Goal: Task Accomplishment & Management: Use online tool/utility

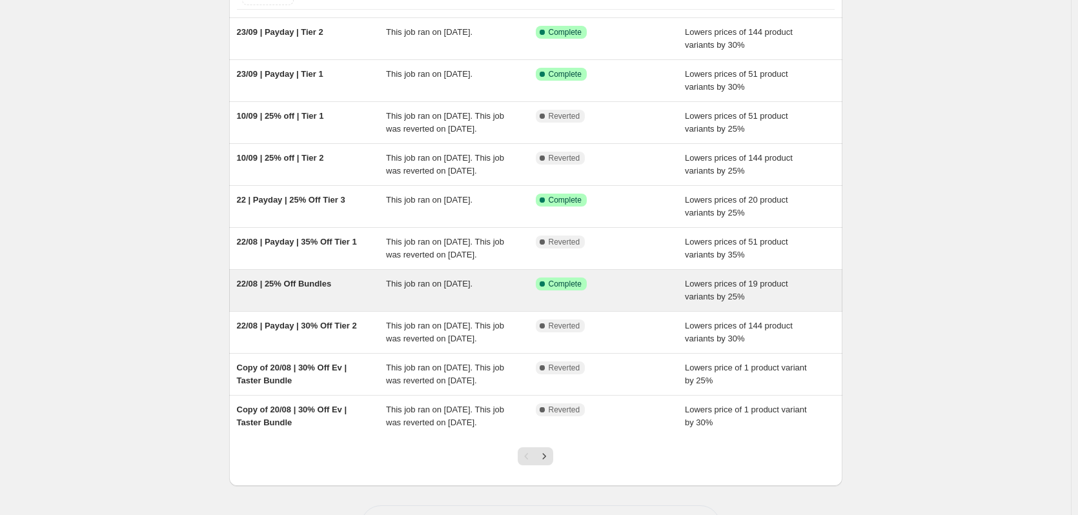
scroll to position [163, 0]
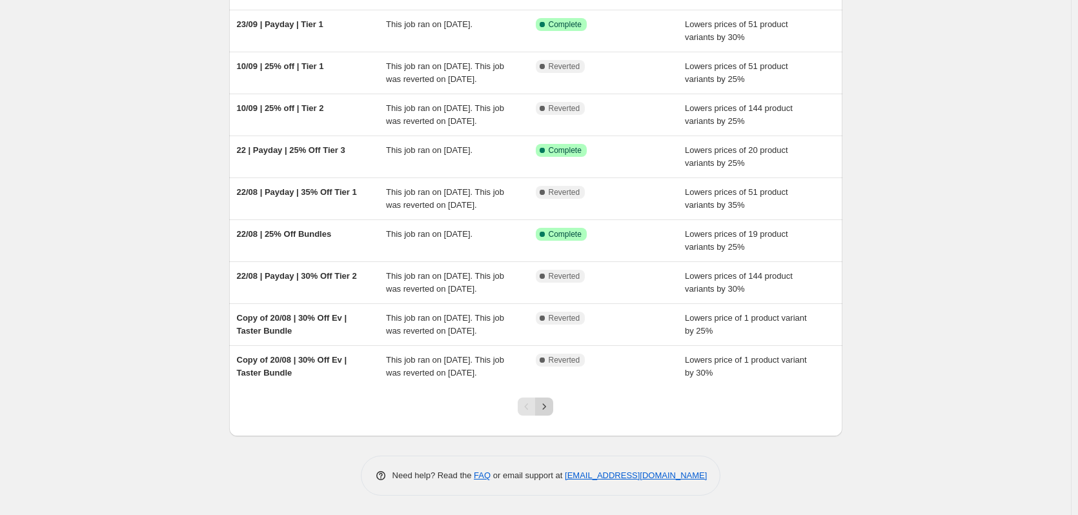
click at [550, 413] on icon "Next" at bounding box center [544, 406] width 13 height 13
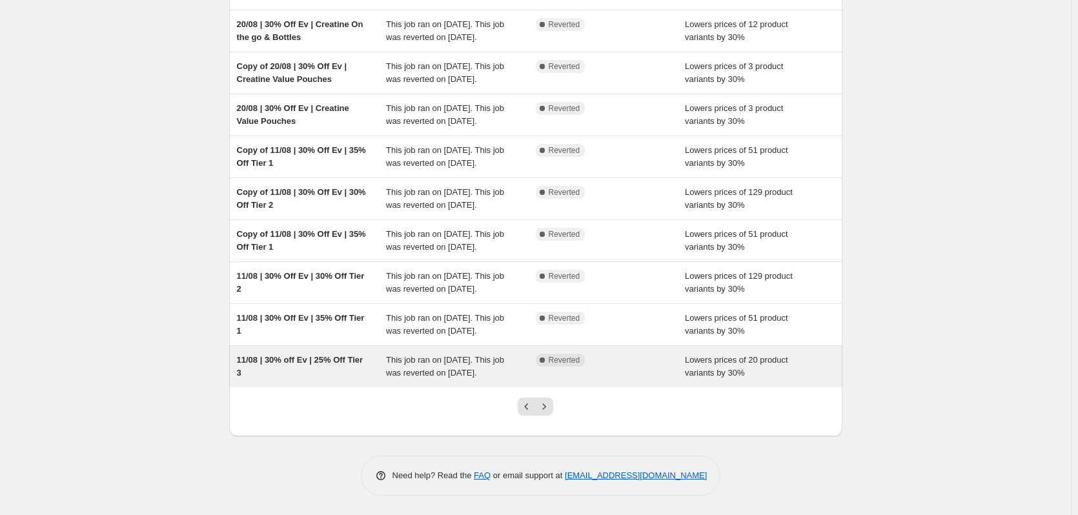
scroll to position [279, 0]
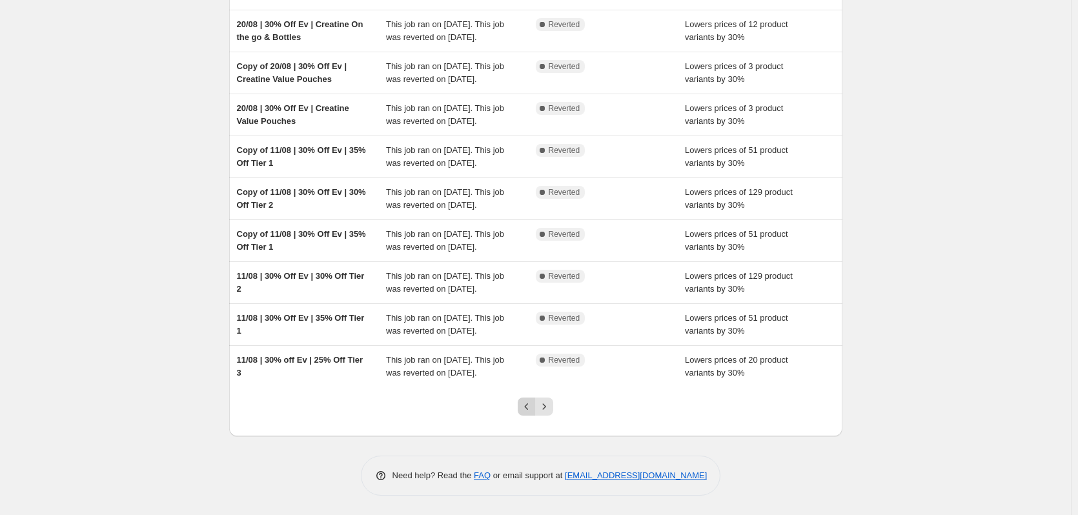
click at [532, 405] on icon "Previous" at bounding box center [526, 406] width 13 height 13
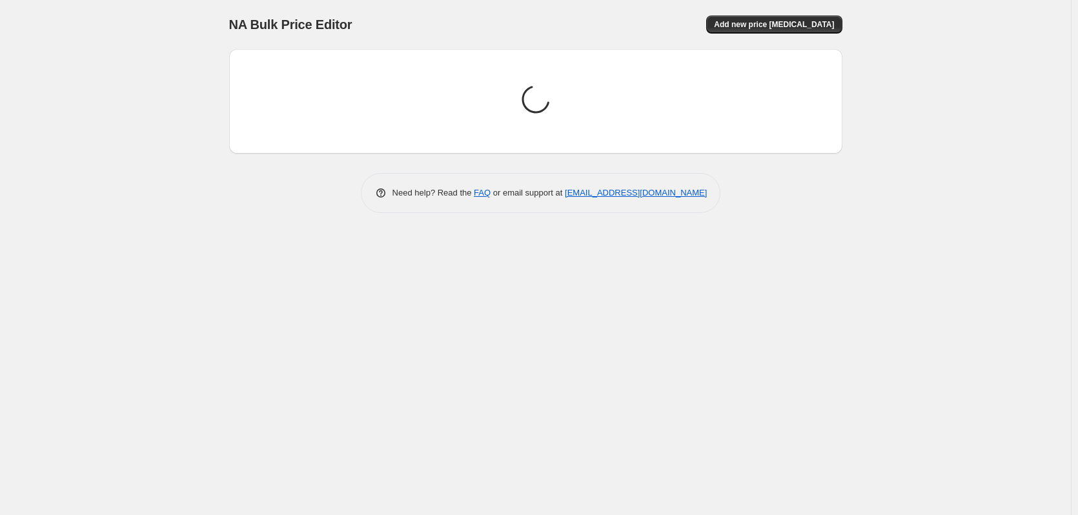
scroll to position [0, 0]
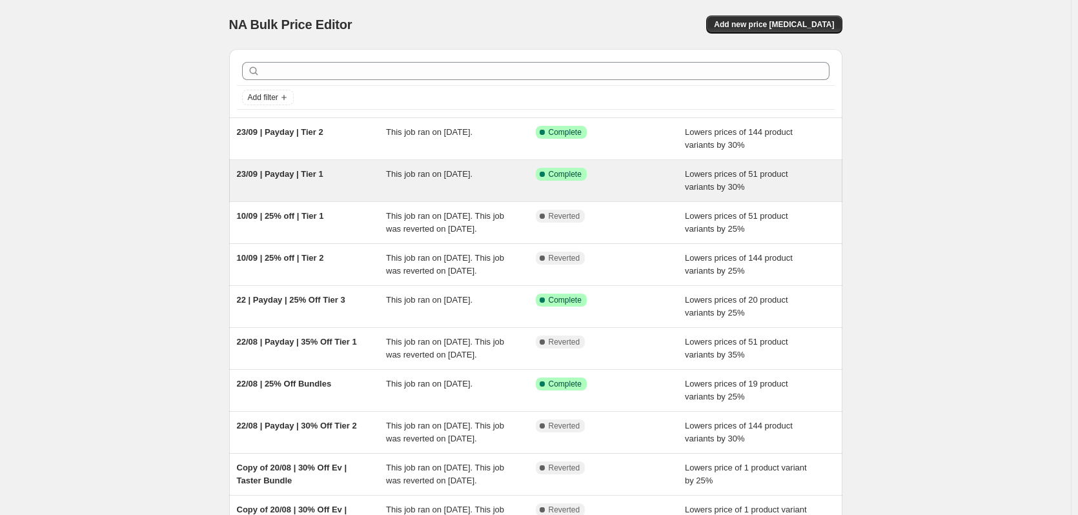
click at [444, 174] on span "This job ran on 23 September 2025." at bounding box center [429, 174] width 86 height 10
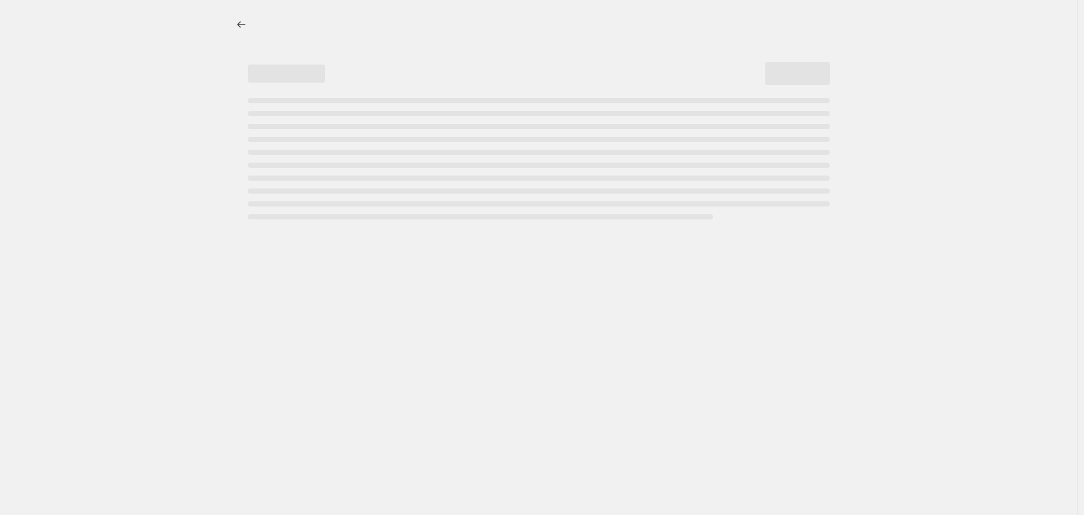
select select "percentage"
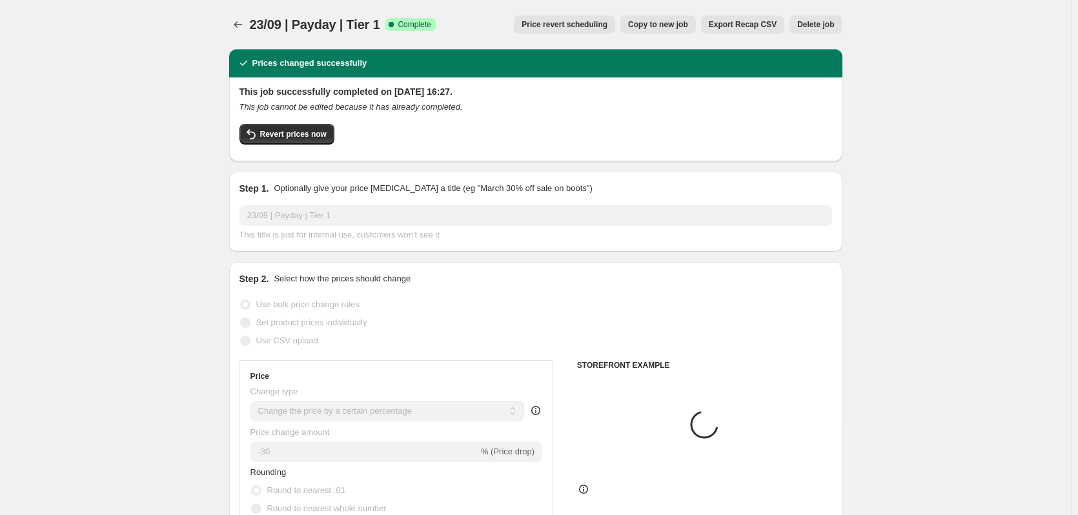
select select "collection"
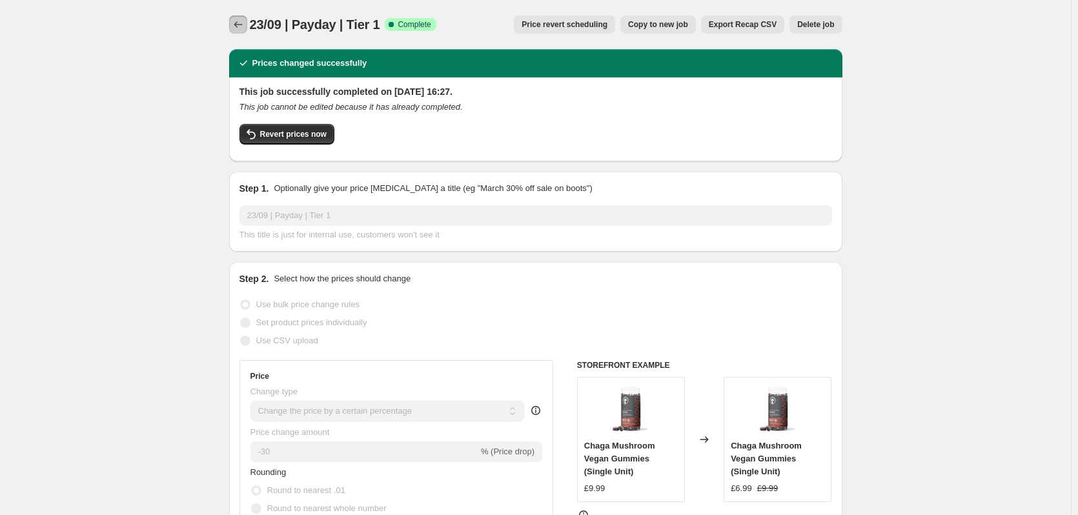
click at [244, 31] on button "Price change jobs" at bounding box center [238, 24] width 18 height 18
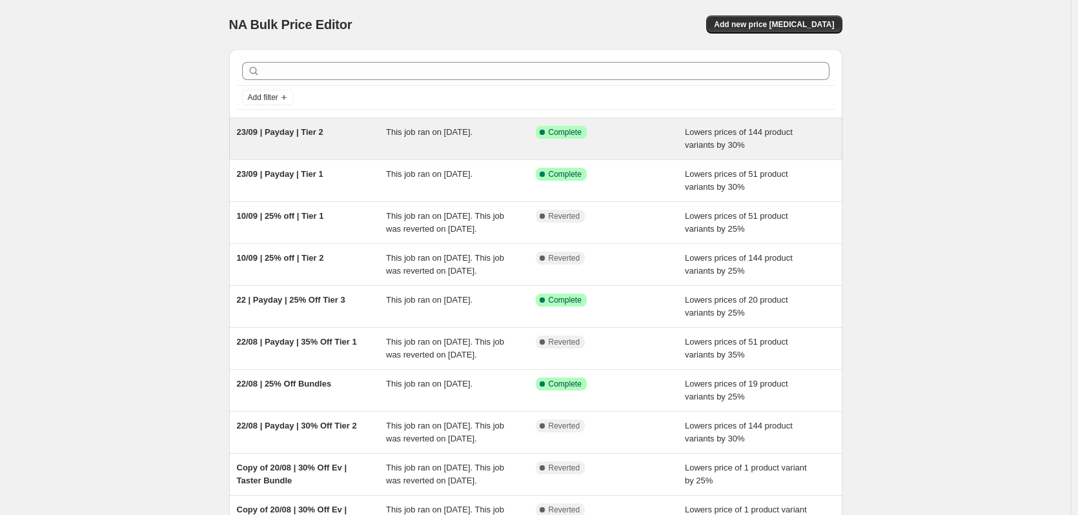
click at [463, 144] on div "This job ran on 23 September 2025." at bounding box center [461, 139] width 150 height 26
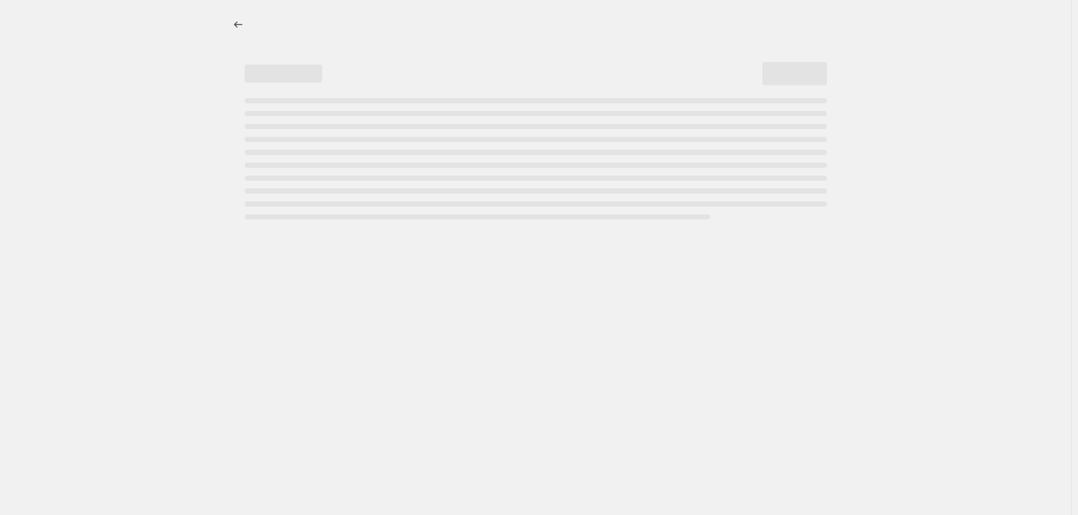
select select "percentage"
select select "collection"
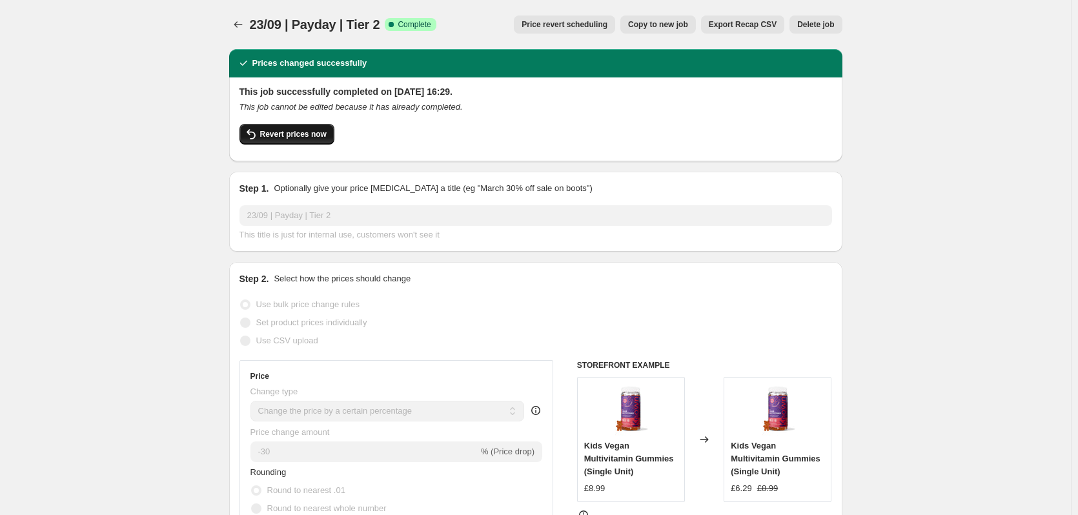
click at [316, 140] on button "Revert prices now" at bounding box center [286, 134] width 95 height 21
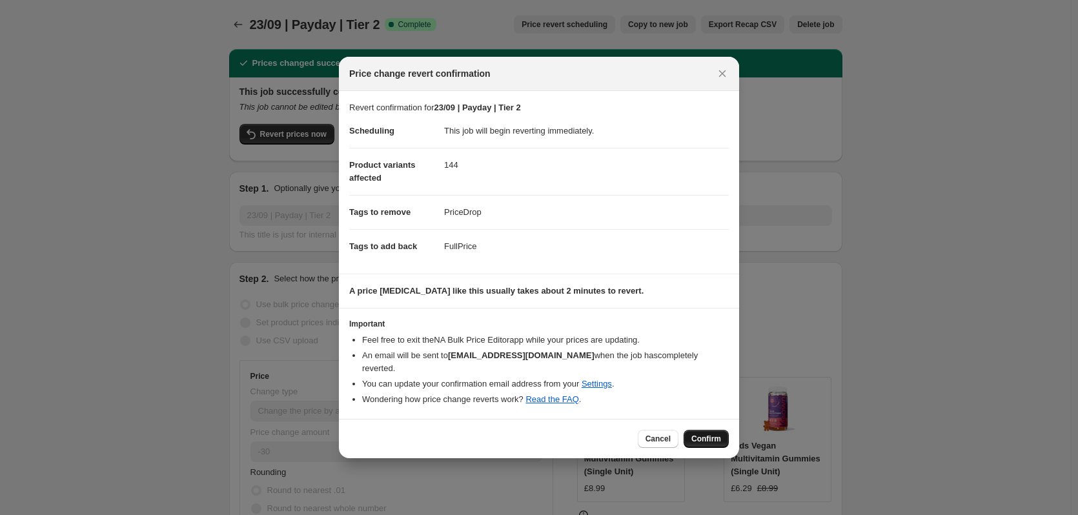
click at [716, 434] on span "Confirm" at bounding box center [706, 439] width 30 height 10
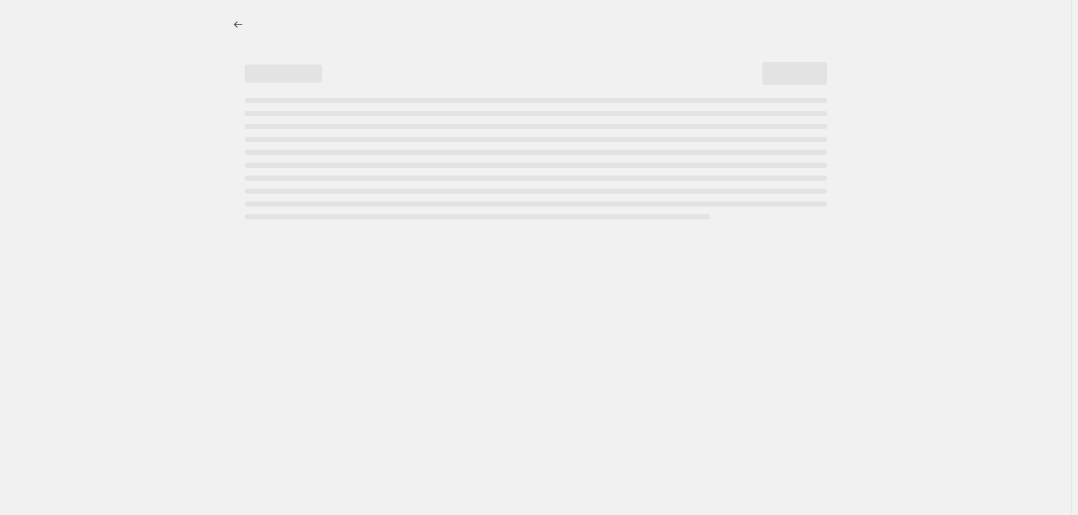
select select "percentage"
select select "collection"
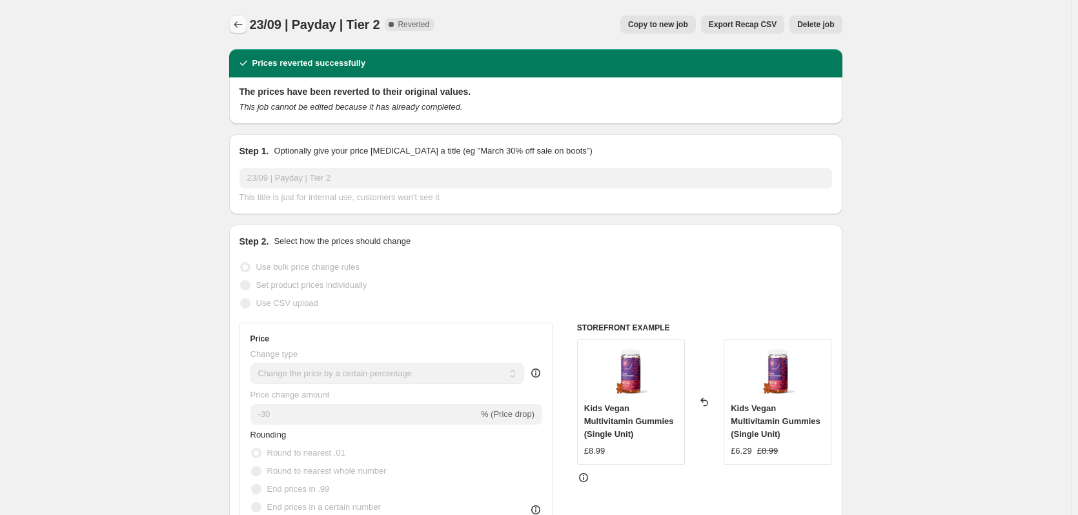
click at [244, 25] on icon "Price change jobs" at bounding box center [238, 24] width 13 height 13
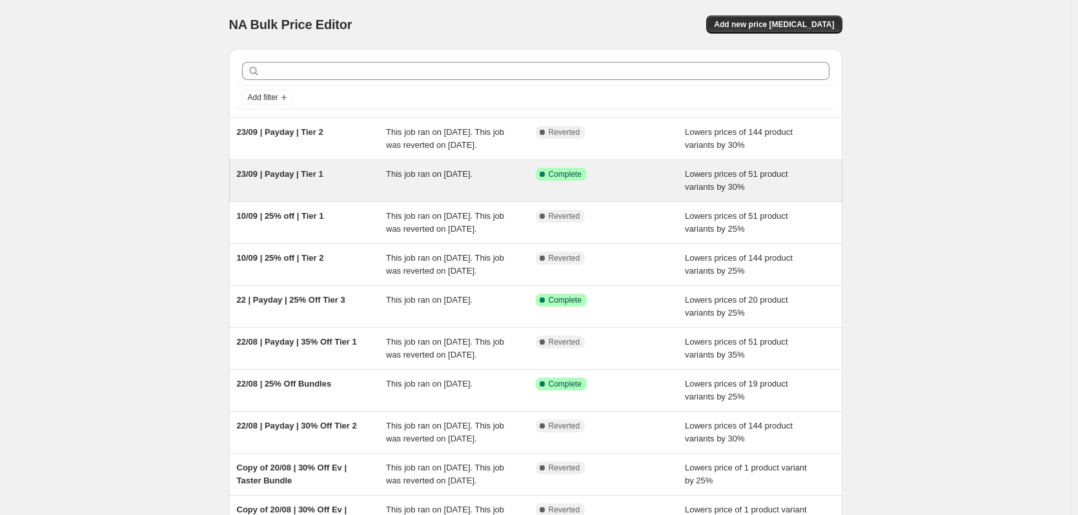
click at [624, 194] on div "Success Complete Complete" at bounding box center [611, 181] width 150 height 26
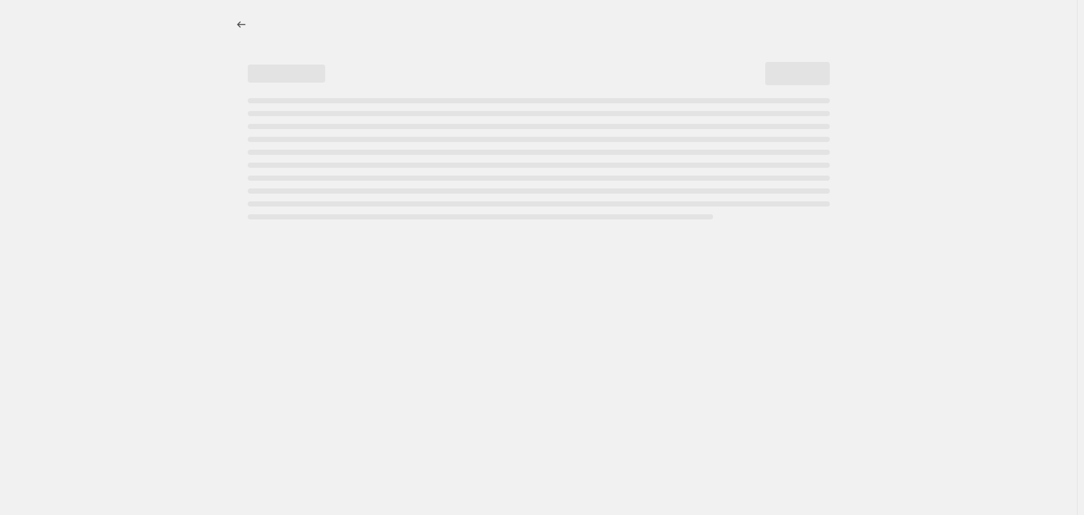
select select "percentage"
select select "collection"
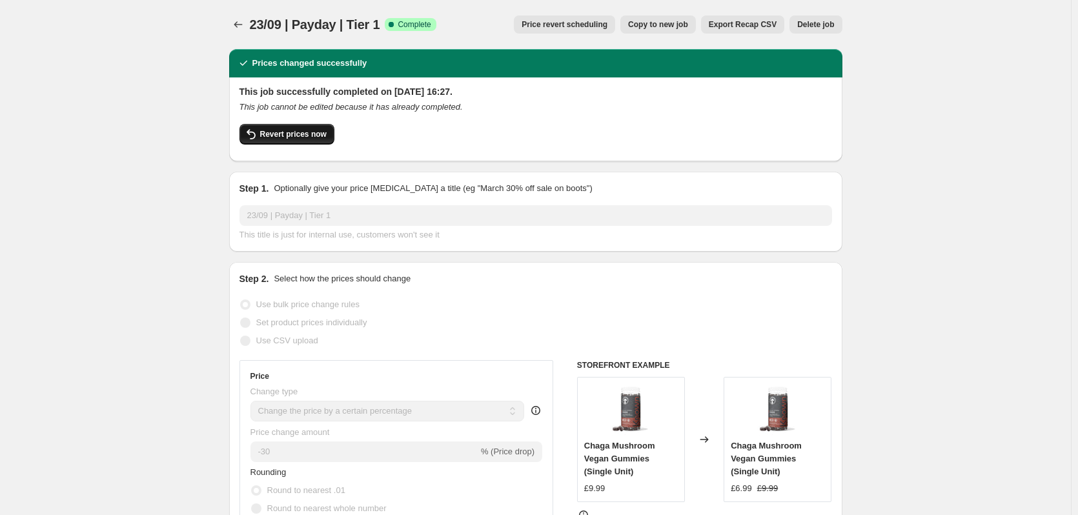
click at [311, 131] on span "Revert prices now" at bounding box center [293, 134] width 66 height 10
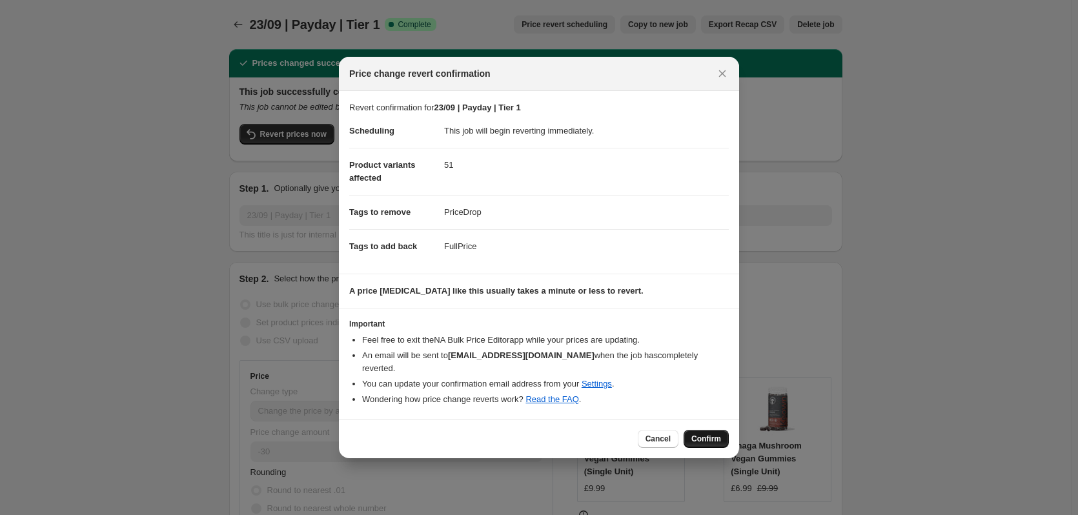
click at [709, 434] on span "Confirm" at bounding box center [706, 439] width 30 height 10
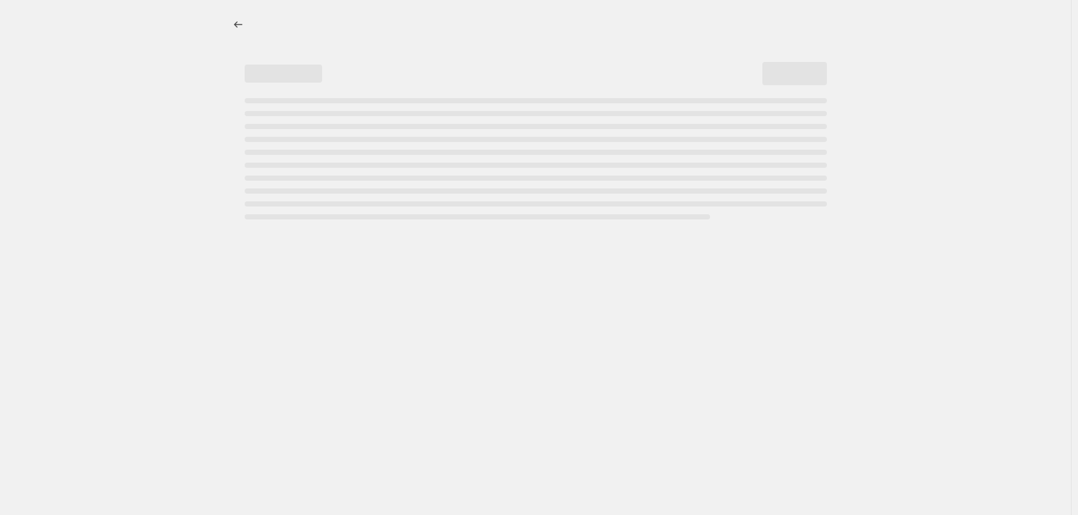
select select "percentage"
select select "collection"
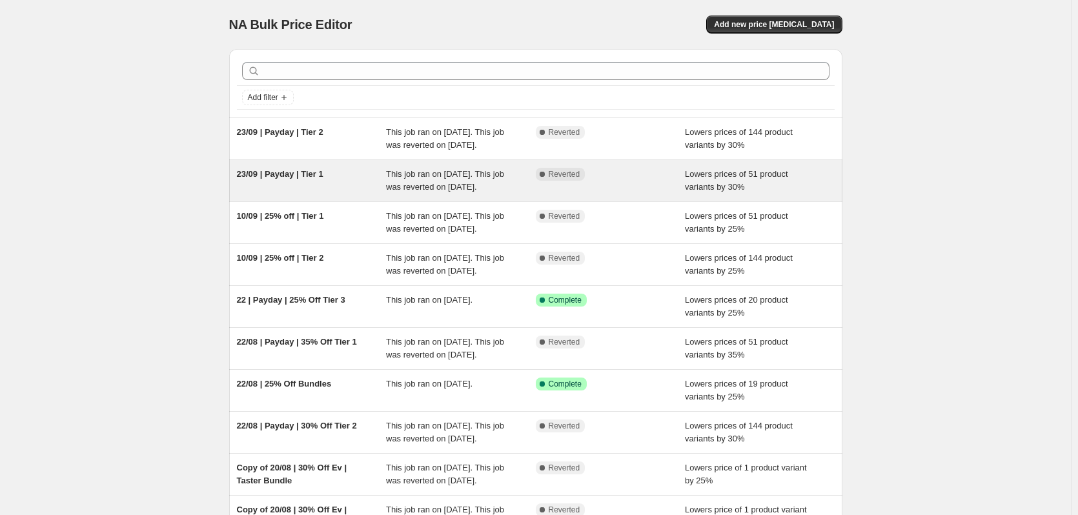
click at [410, 193] on div "This job ran on [DATE]. This job was reverted on [DATE]." at bounding box center [461, 181] width 150 height 26
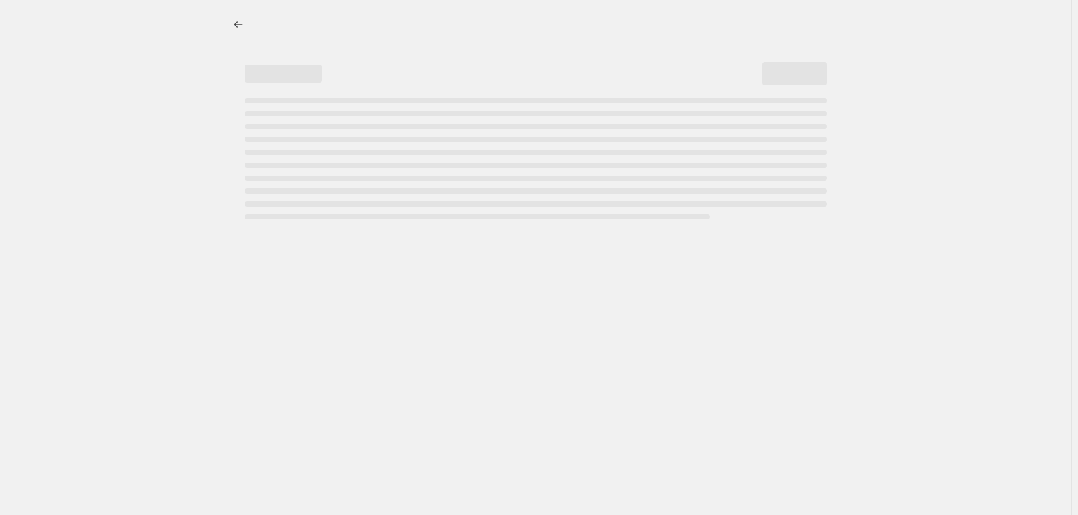
select select "percentage"
select select "collection"
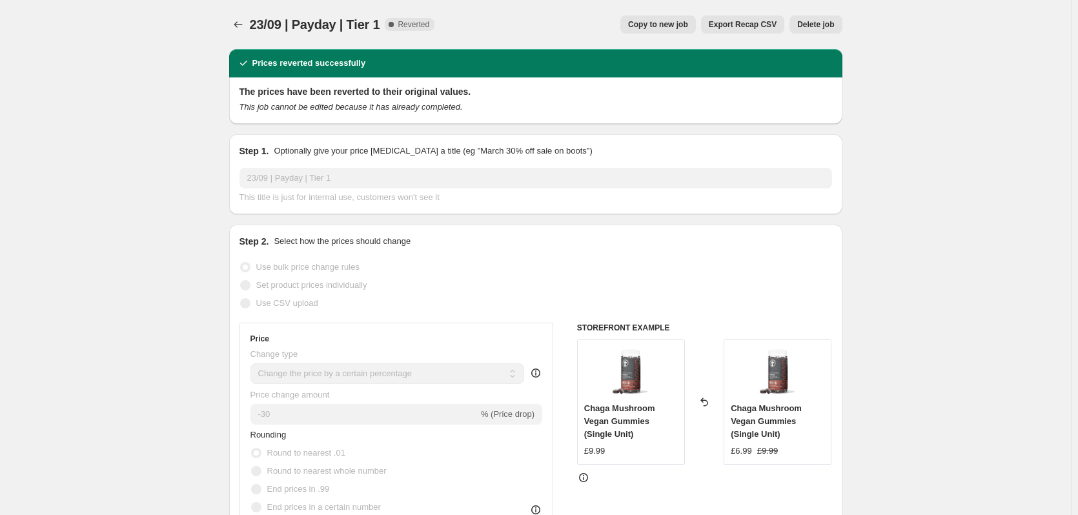
click at [676, 26] on span "Copy to new job" at bounding box center [658, 24] width 60 height 10
select select "percentage"
select select "collection"
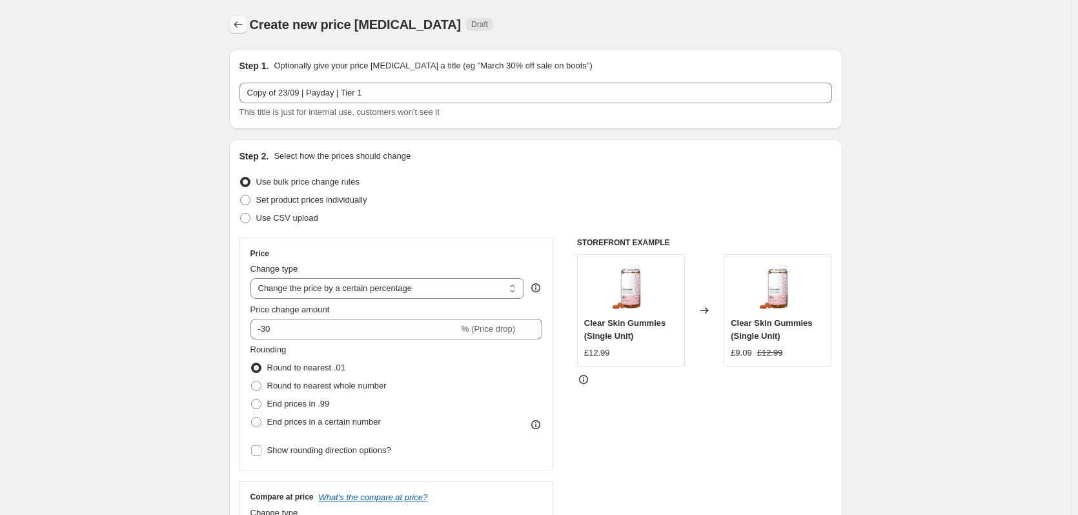
click at [243, 23] on icon "Price change jobs" at bounding box center [238, 24] width 13 height 13
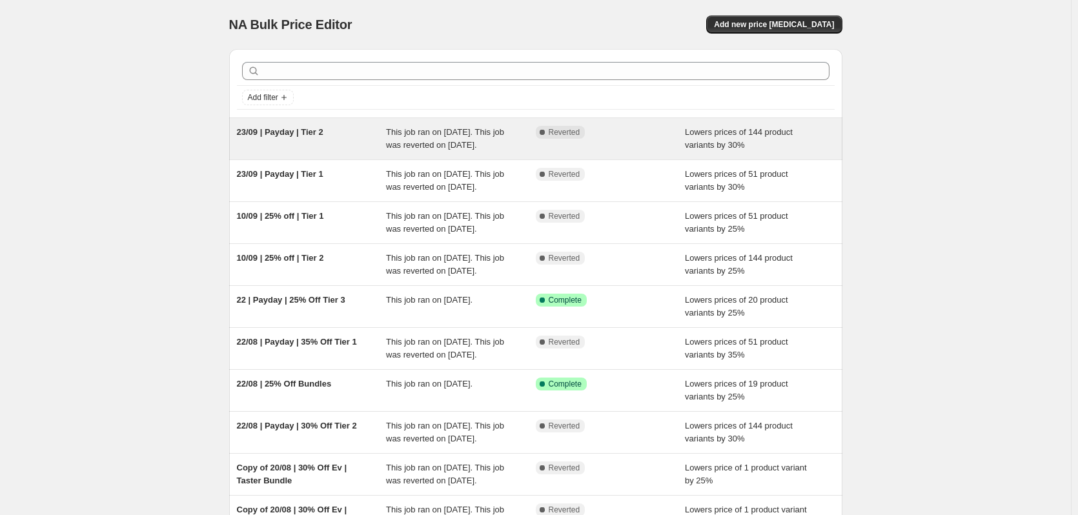
click at [479, 151] on div "This job ran on 23 September 2025. This job was reverted on 9 October 2025." at bounding box center [461, 139] width 150 height 26
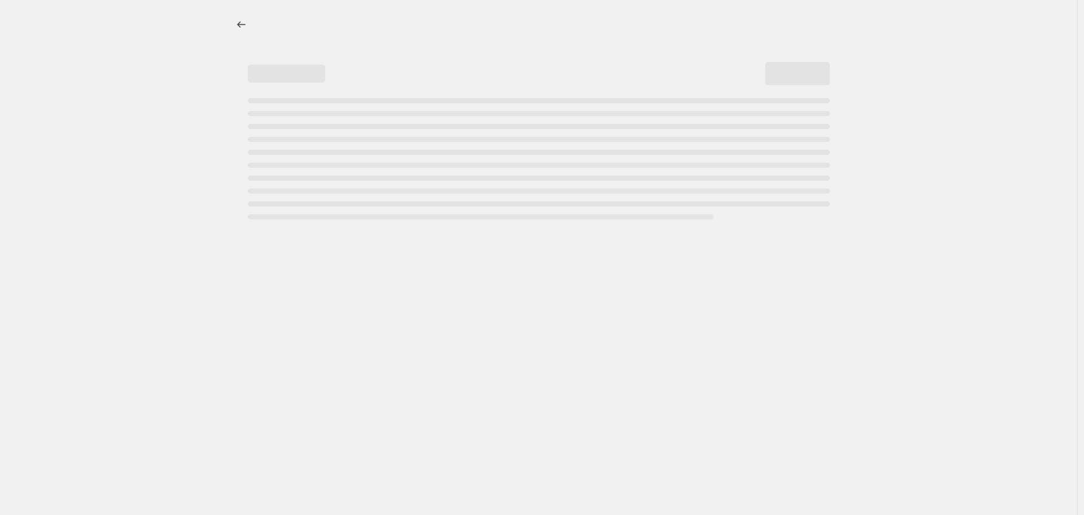
select select "percentage"
select select "collection"
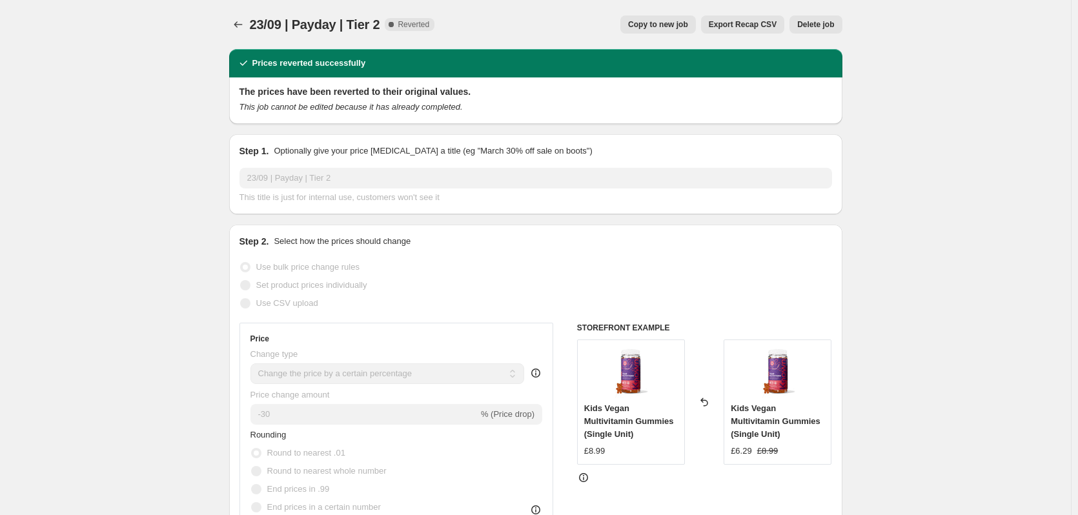
click at [677, 23] on span "Copy to new job" at bounding box center [658, 24] width 60 height 10
select select "percentage"
select select "collection"
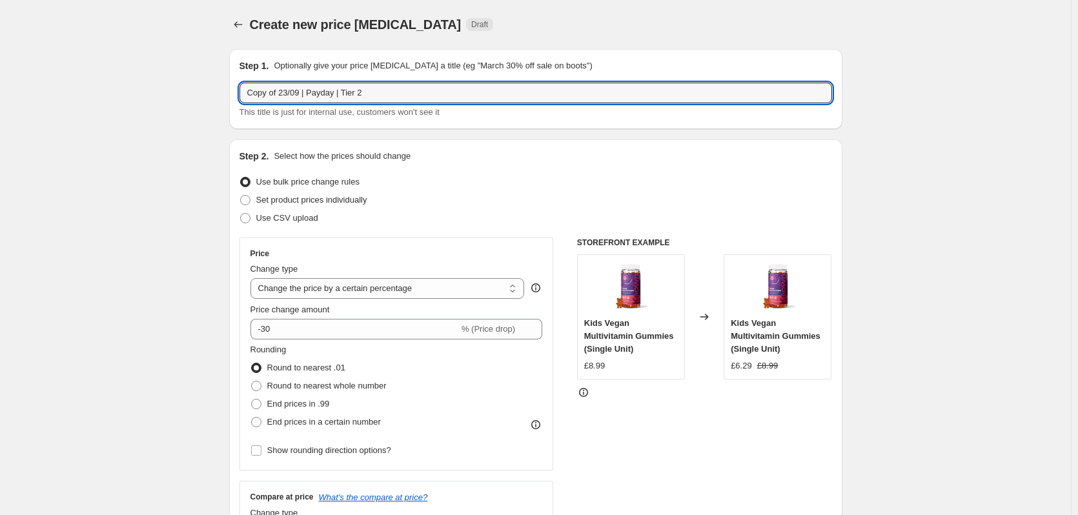
drag, startPoint x: 302, startPoint y: 91, endPoint x: 217, endPoint y: 92, distance: 85.2
click at [292, 92] on input "09/10 | Payday | Tier 2" at bounding box center [535, 93] width 592 height 21
click at [352, 90] on input "09/10 | 25% Off Ev | Tier 2" at bounding box center [535, 93] width 592 height 21
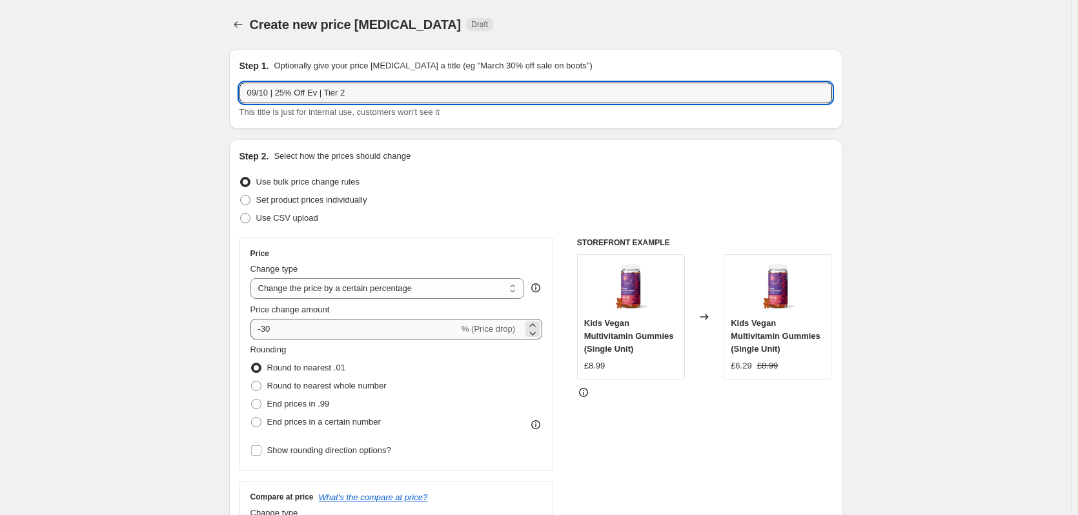
type input "09/10 | 25% Off Ev | Tier 2"
click at [328, 331] on input "-30" at bounding box center [354, 329] width 208 height 21
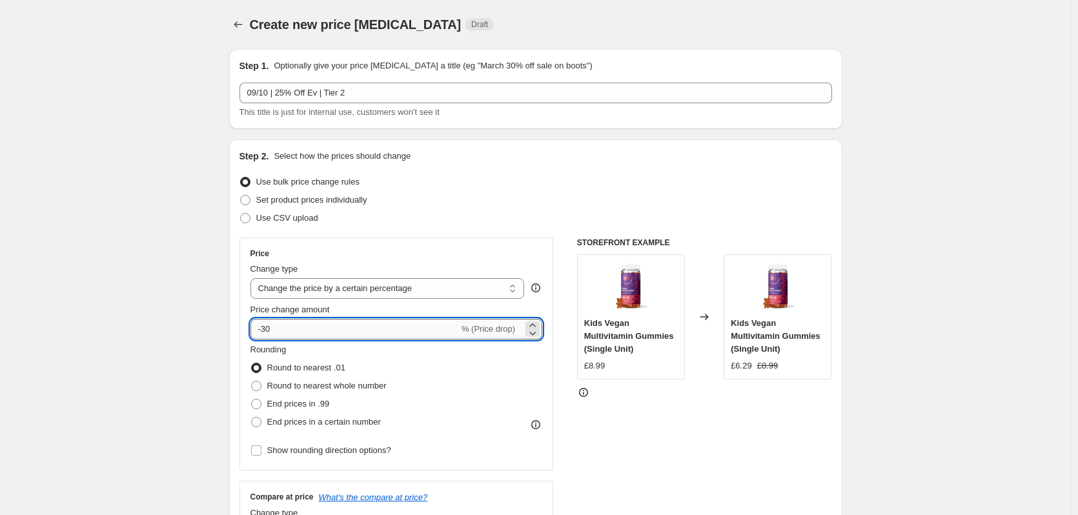
type input "-3"
type input "-25"
click at [700, 397] on div at bounding box center [704, 392] width 255 height 13
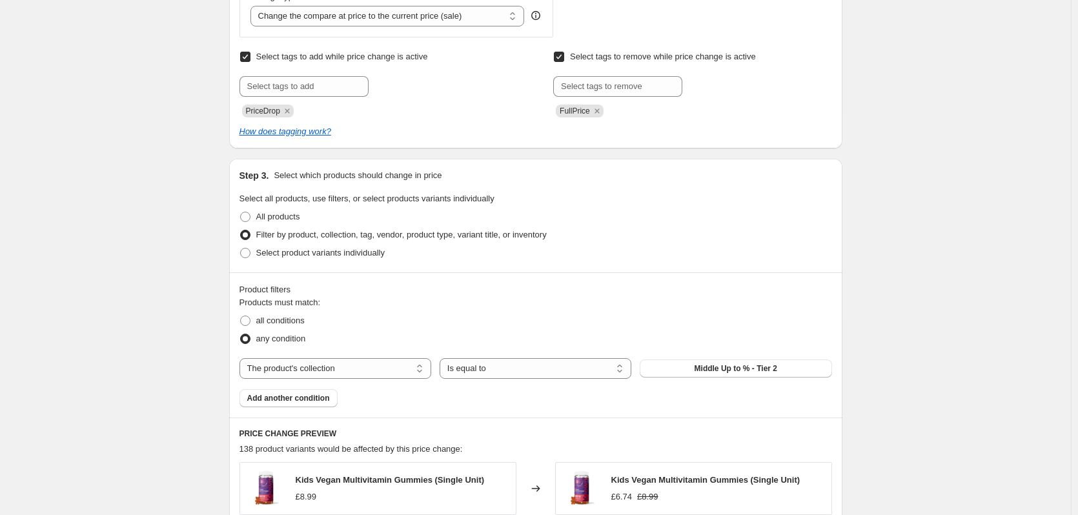
scroll to position [645, 0]
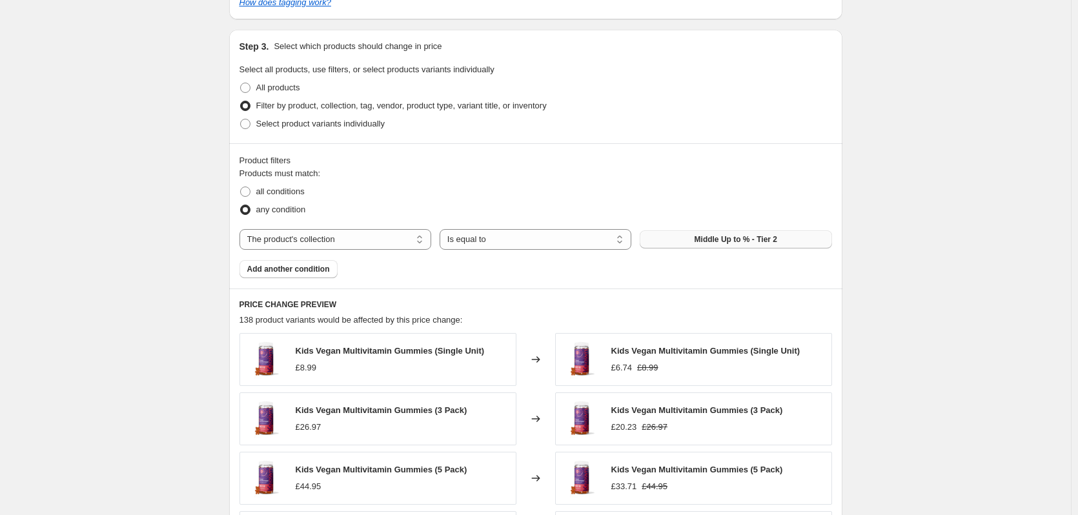
click at [781, 238] on button "Middle Up to % - Tier 2" at bounding box center [735, 239] width 192 height 18
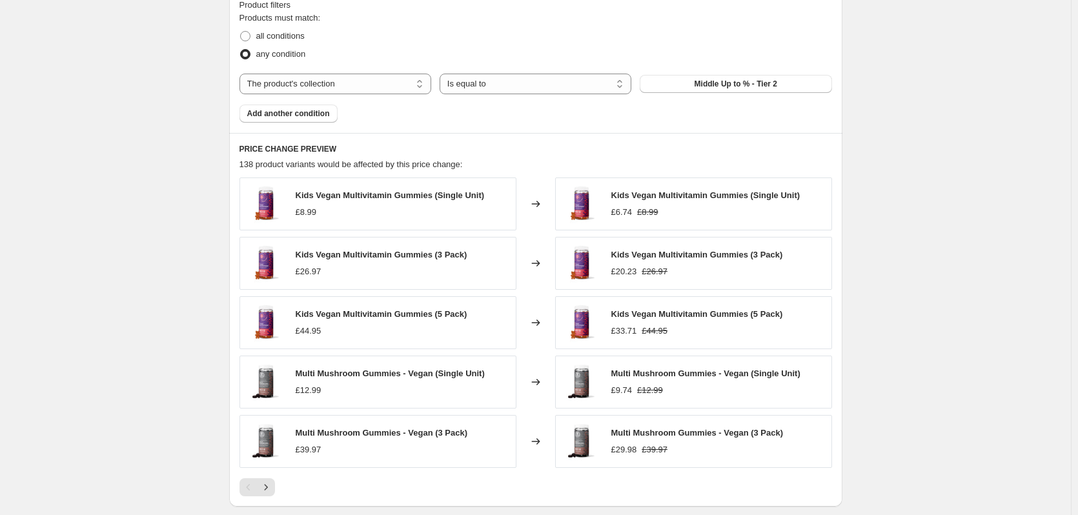
scroll to position [839, 0]
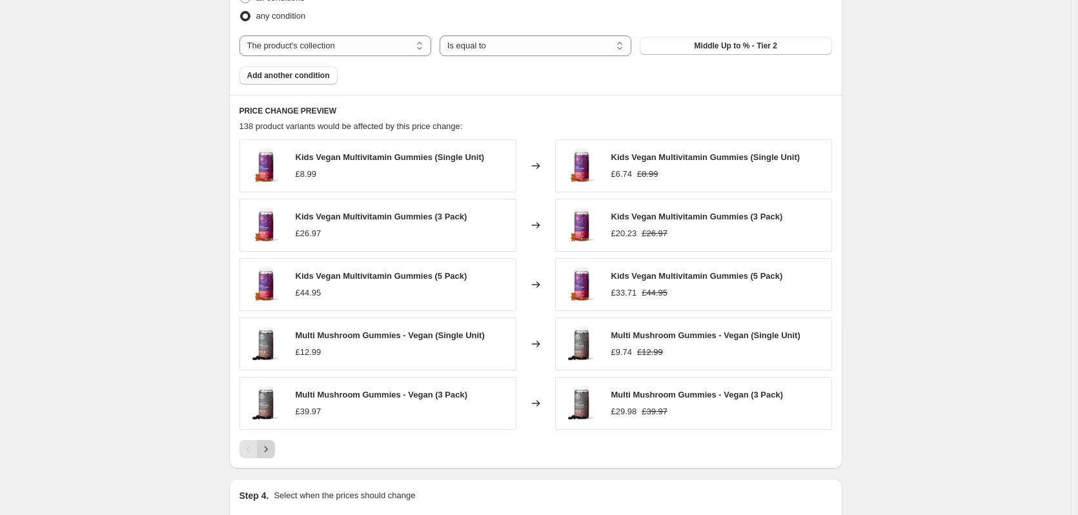
click at [272, 449] on icon "Next" at bounding box center [265, 449] width 13 height 13
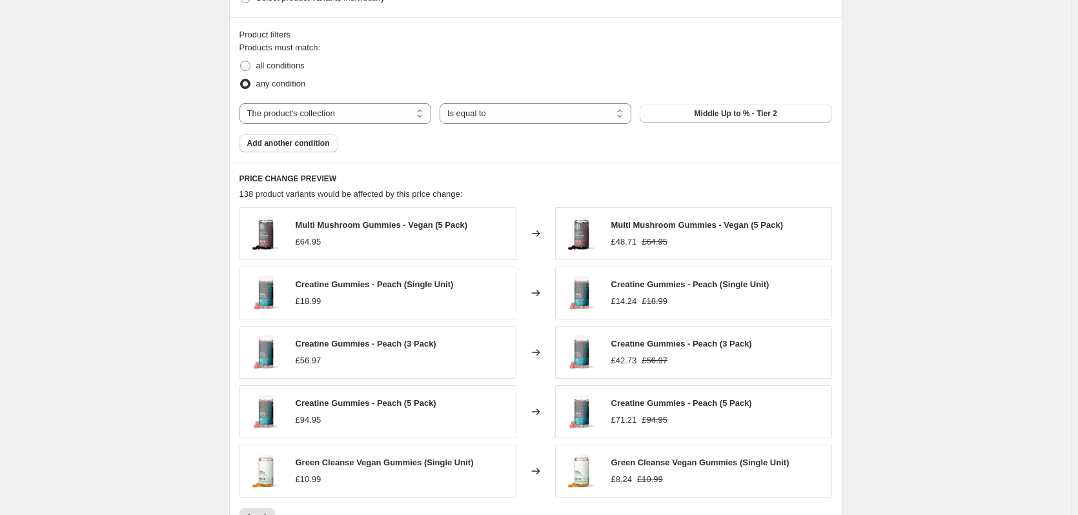
scroll to position [993, 0]
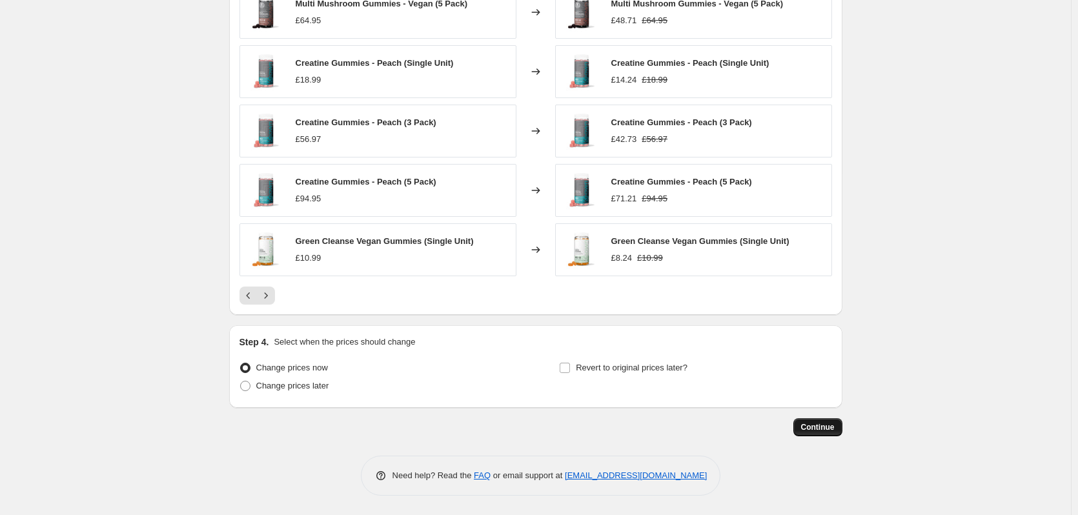
click at [825, 428] on span "Continue" at bounding box center [818, 427] width 34 height 10
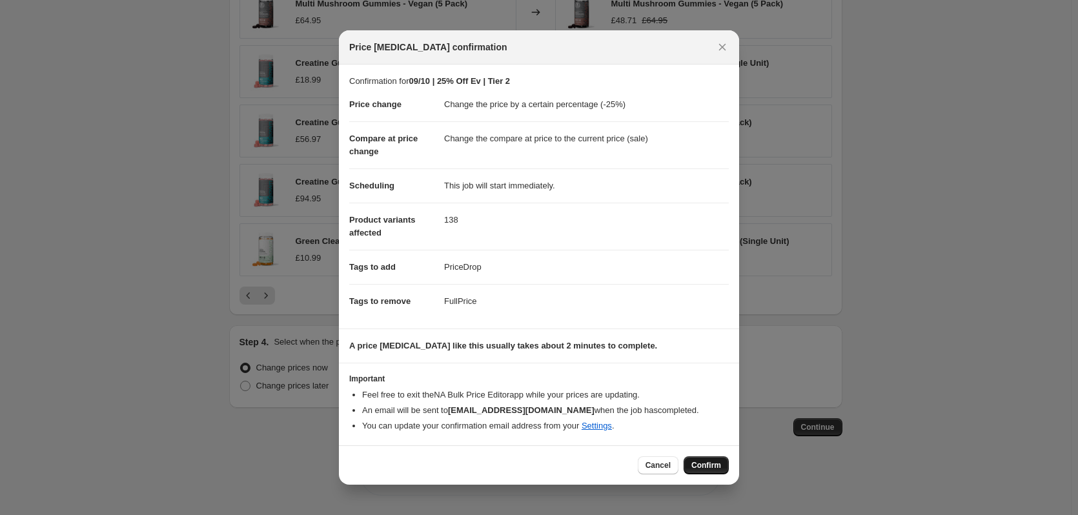
click at [717, 470] on span "Confirm" at bounding box center [706, 465] width 30 height 10
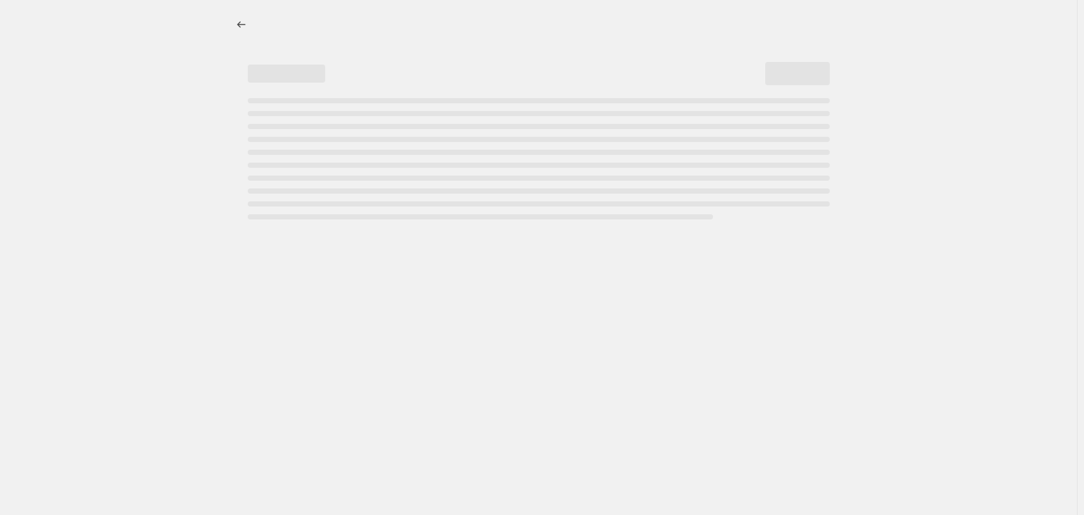
select select "percentage"
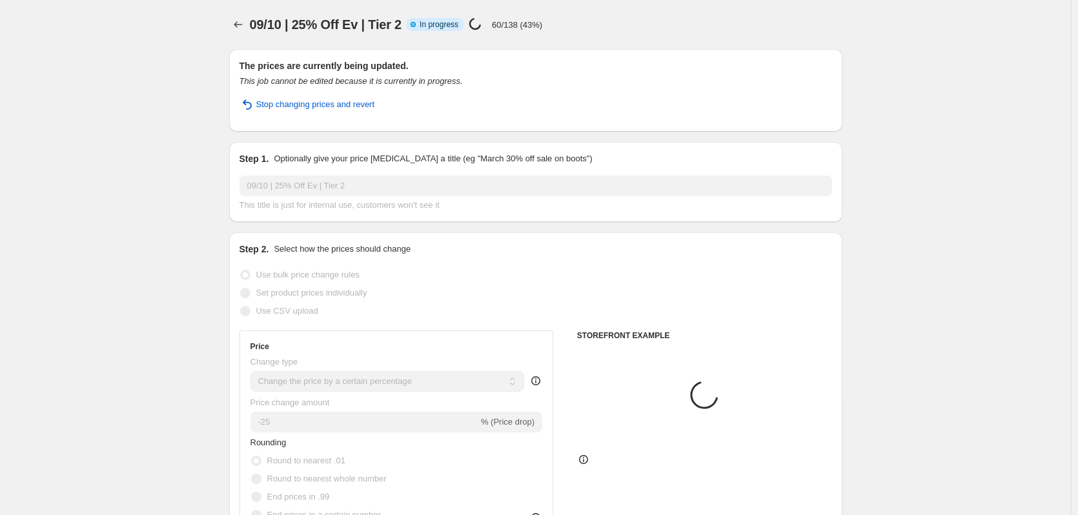
select select "collection"
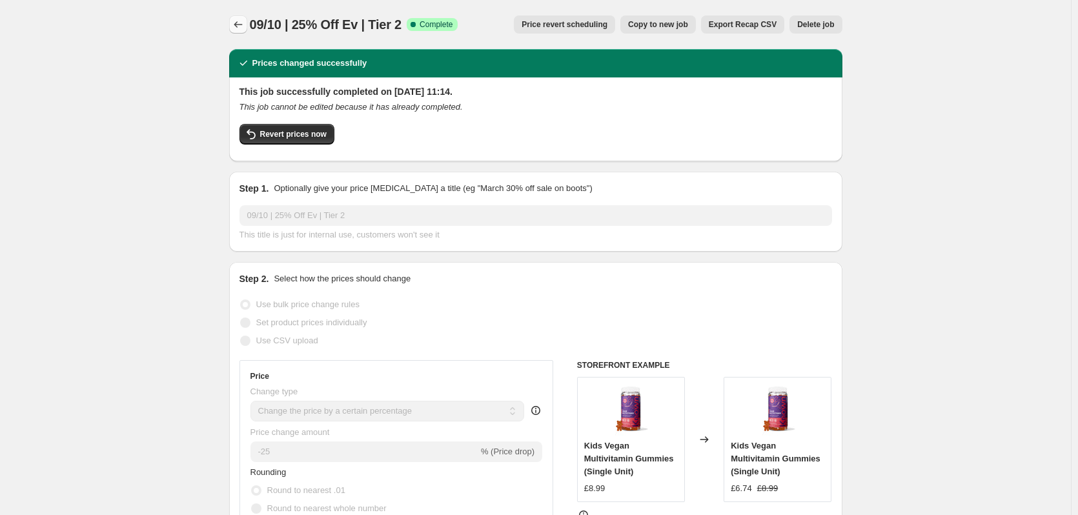
click at [237, 23] on icon "Price change jobs" at bounding box center [238, 24] width 13 height 13
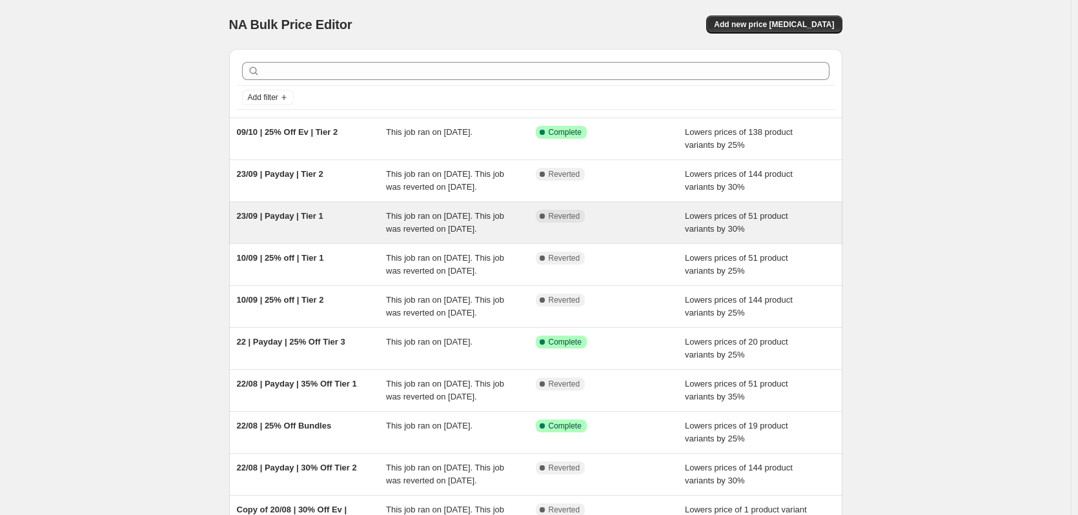
click at [477, 232] on span "This job ran on [DATE]. This job was reverted on [DATE]." at bounding box center [445, 222] width 118 height 23
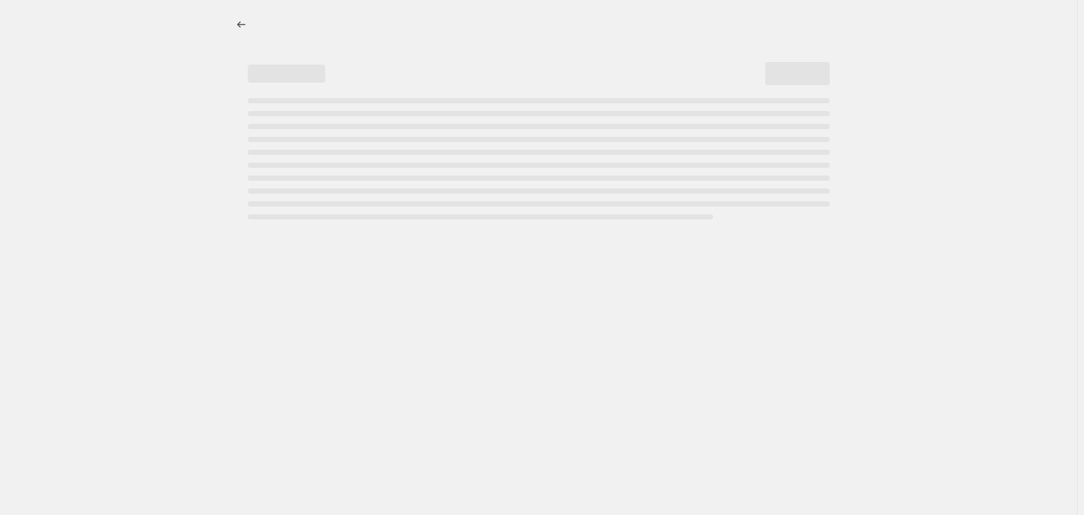
select select "percentage"
select select "collection"
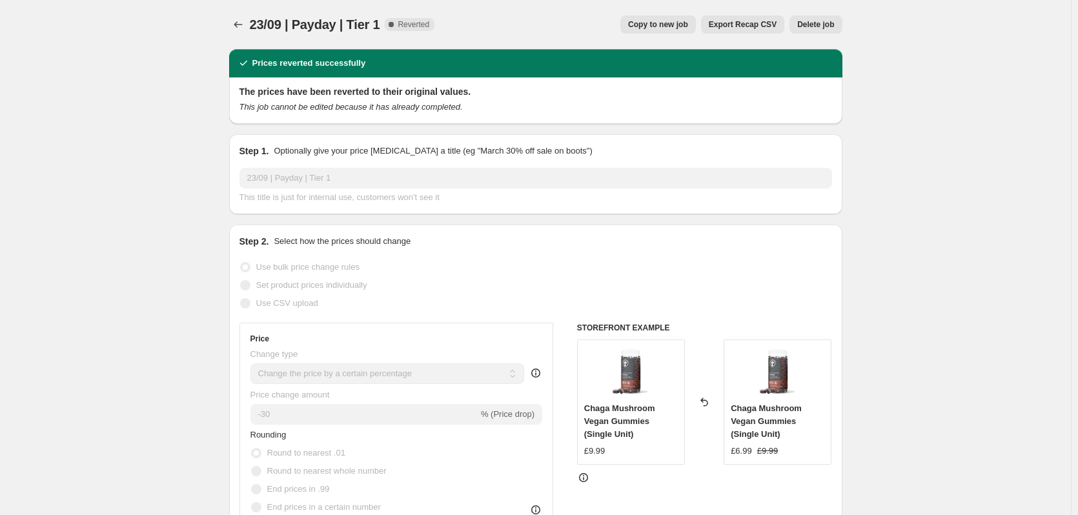
click at [666, 15] on button "Copy to new job" at bounding box center [657, 24] width 75 height 18
select select "percentage"
select select "collection"
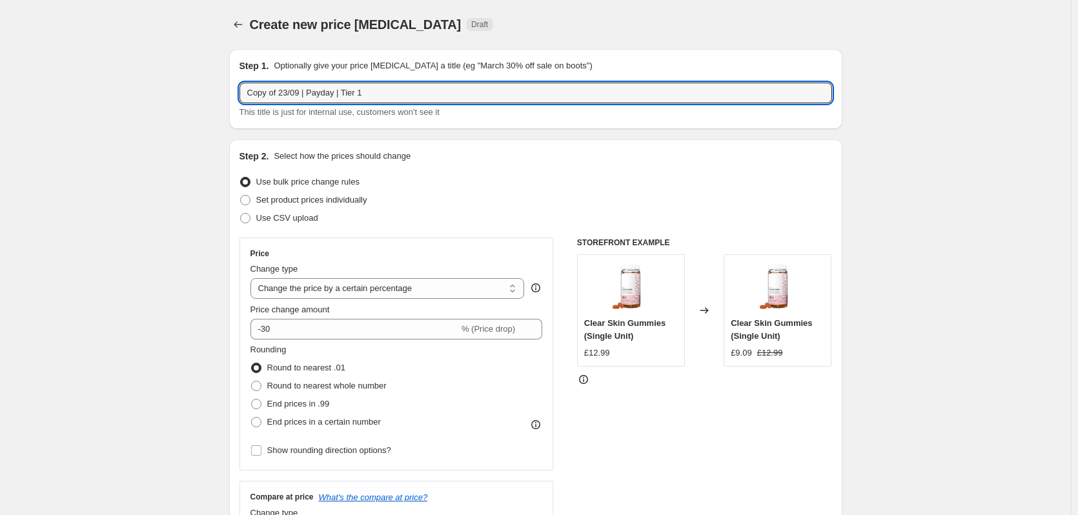
drag, startPoint x: 301, startPoint y: 91, endPoint x: 201, endPoint y: 85, distance: 100.2
click at [283, 92] on input "09/10 | Payday | Tier 1" at bounding box center [535, 93] width 592 height 21
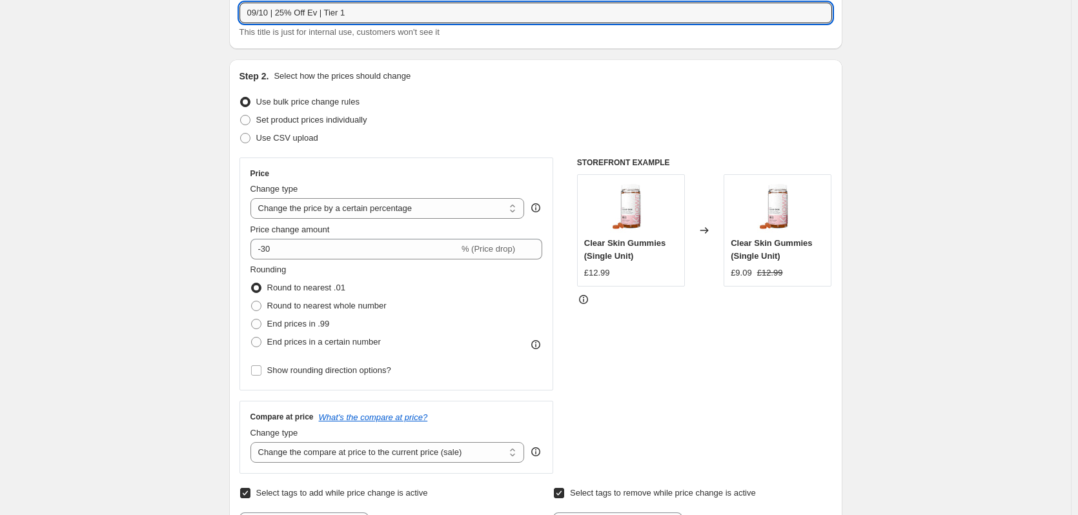
scroll to position [194, 0]
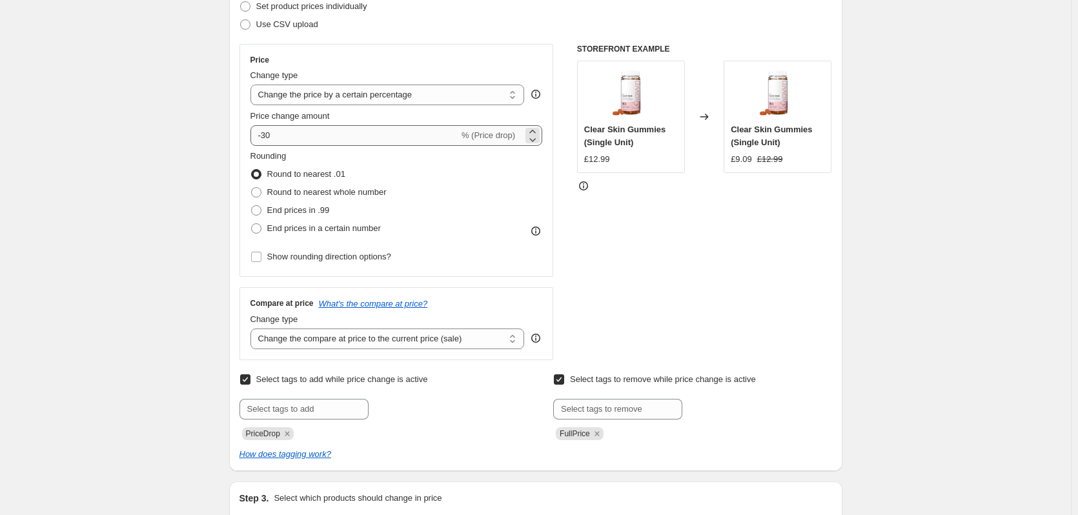
type input "09/10 | 25% Off Ev | Tier 1"
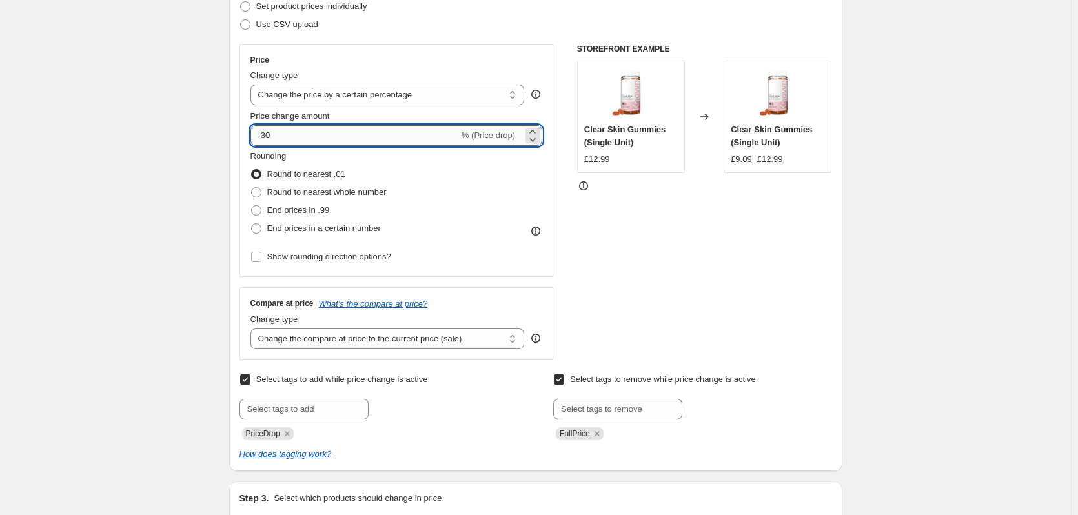
click at [324, 136] on input "-30" at bounding box center [354, 135] width 208 height 21
type input "-3"
type input "-25"
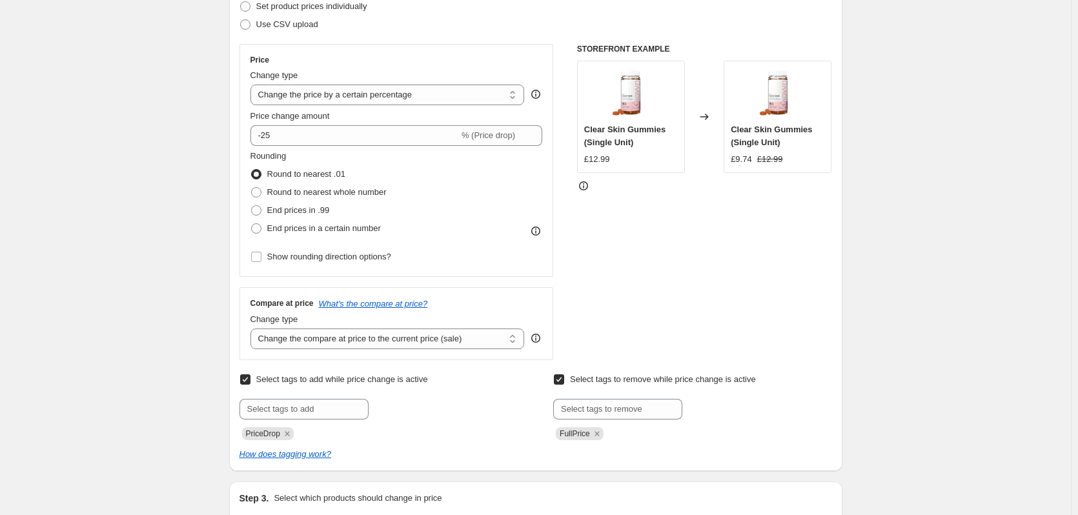
click at [703, 268] on div "STOREFRONT EXAMPLE Clear Skin Gummies (Single Unit) £12.99 Changed to Clear Ski…" at bounding box center [704, 202] width 255 height 316
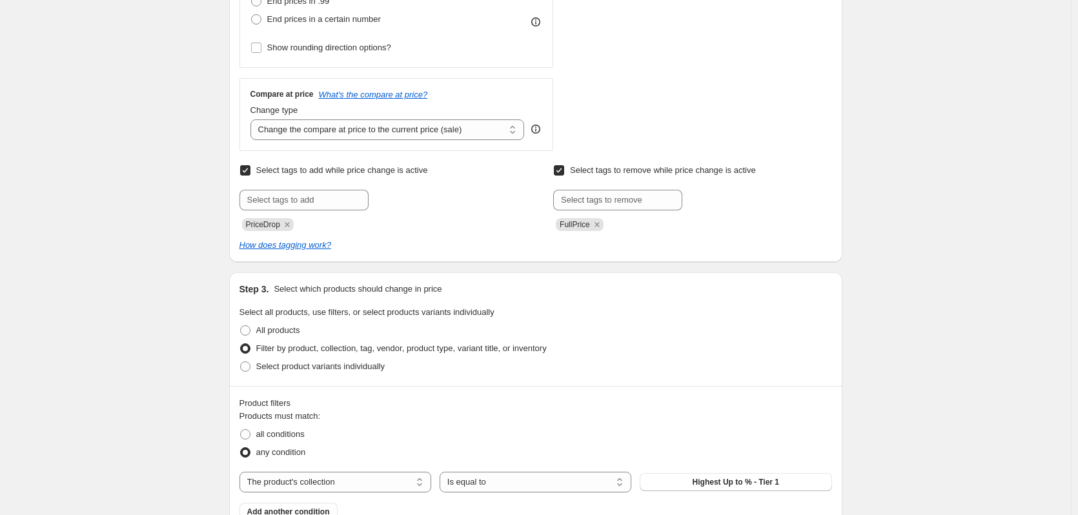
scroll to position [581, 0]
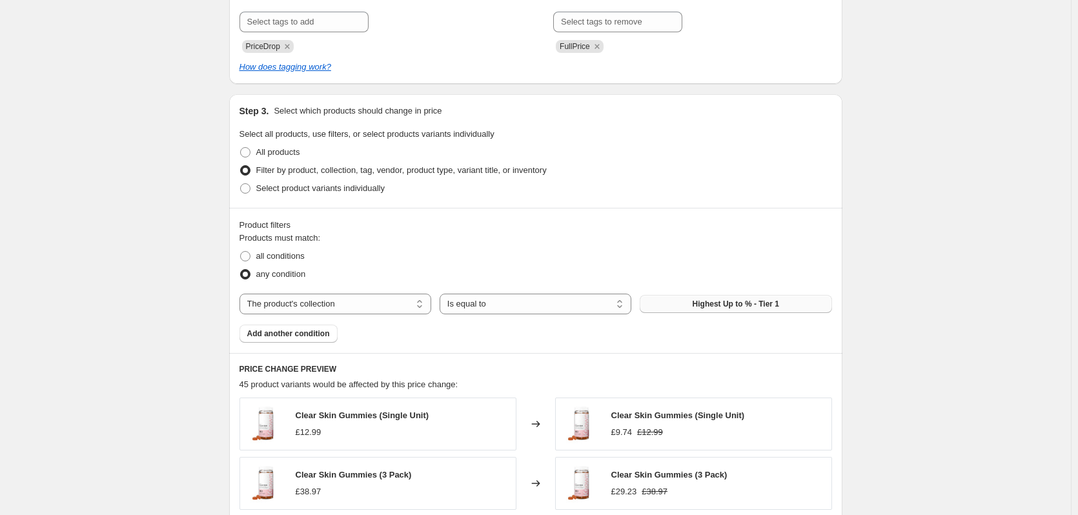
click at [708, 305] on span "Highest Up to % - Tier 1" at bounding box center [735, 304] width 86 height 10
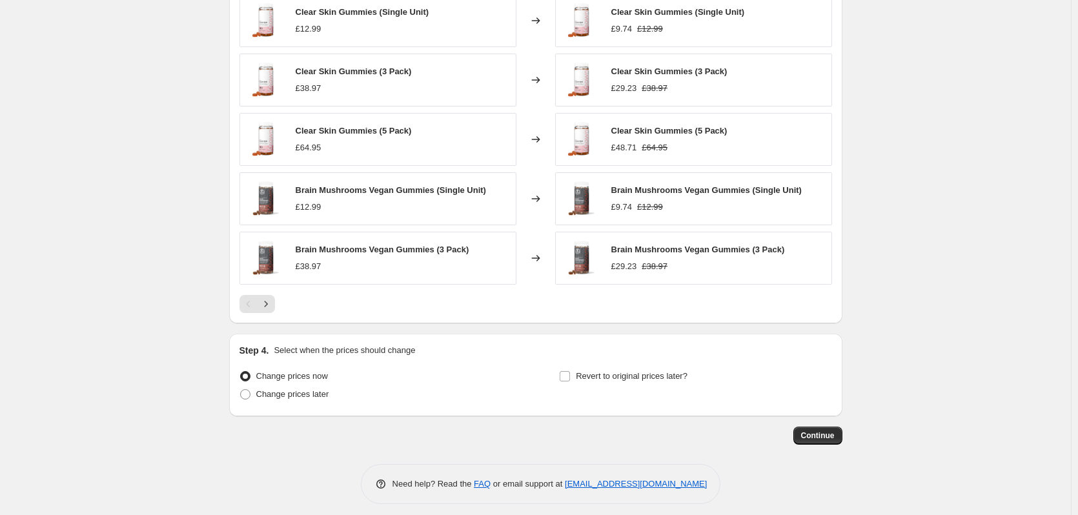
scroll to position [993, 0]
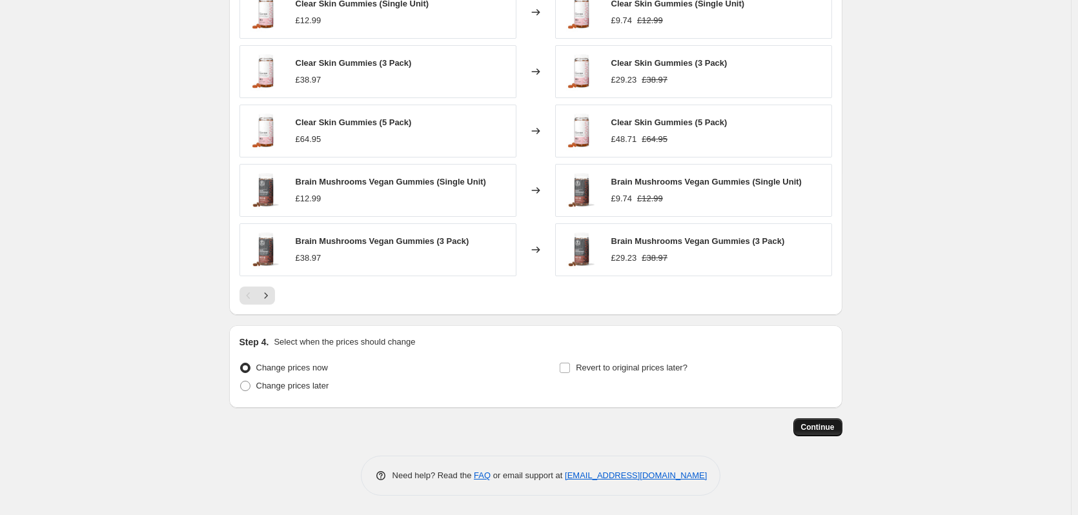
click at [830, 425] on span "Continue" at bounding box center [818, 427] width 34 height 10
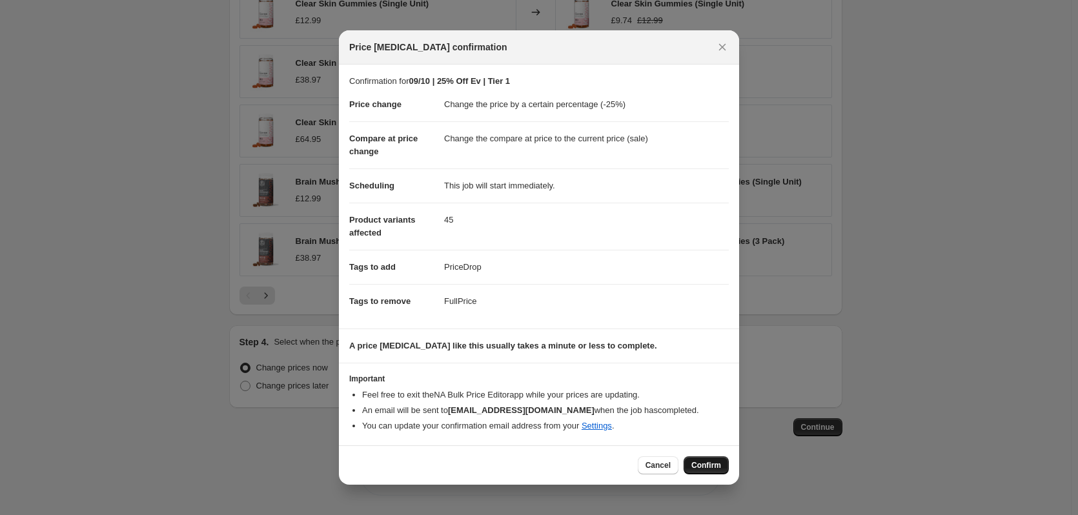
click at [720, 465] on span "Confirm" at bounding box center [706, 465] width 30 height 10
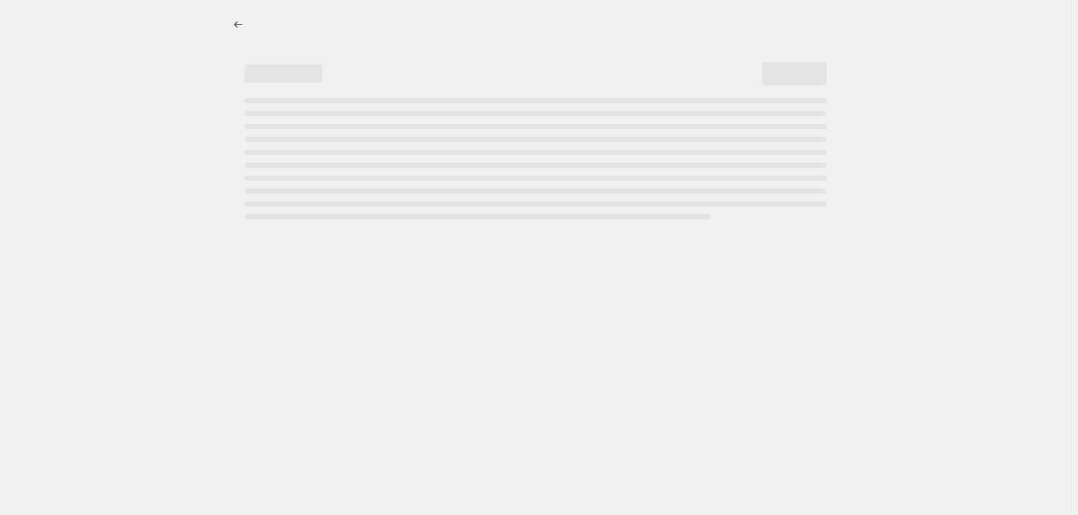
select select "percentage"
select select "collection"
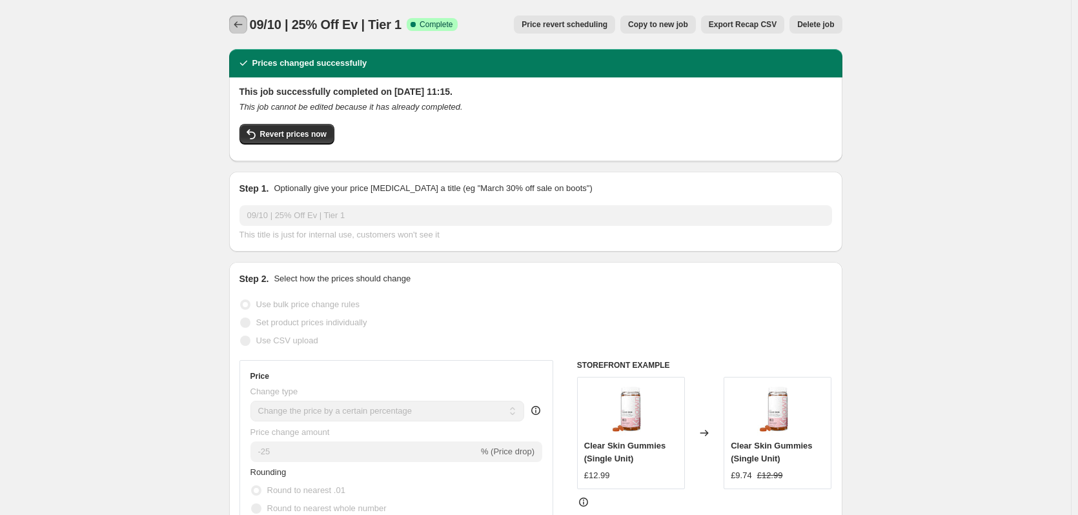
click at [241, 23] on icon "Price change jobs" at bounding box center [238, 24] width 13 height 13
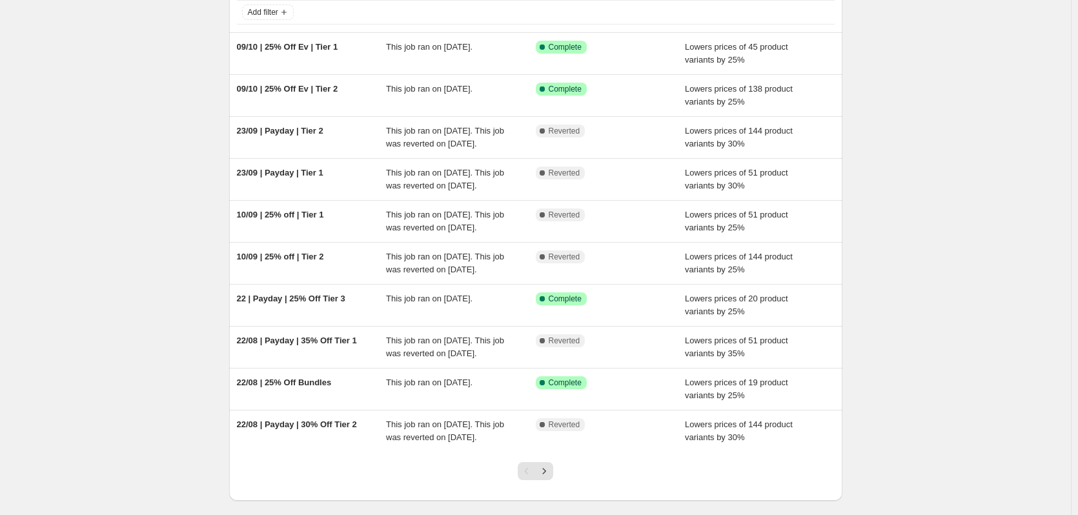
scroll to position [194, 0]
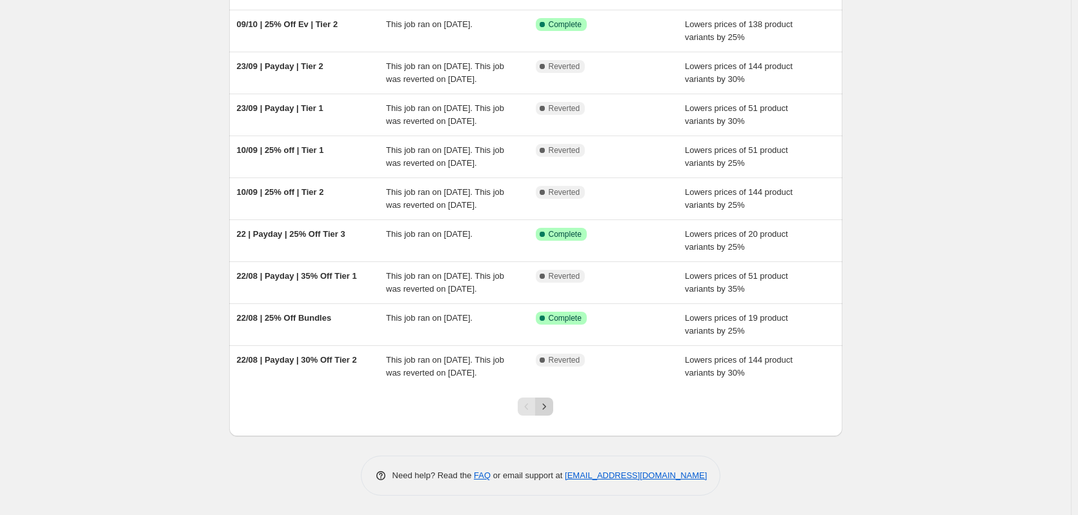
click at [546, 409] on icon "Next" at bounding box center [544, 406] width 3 height 6
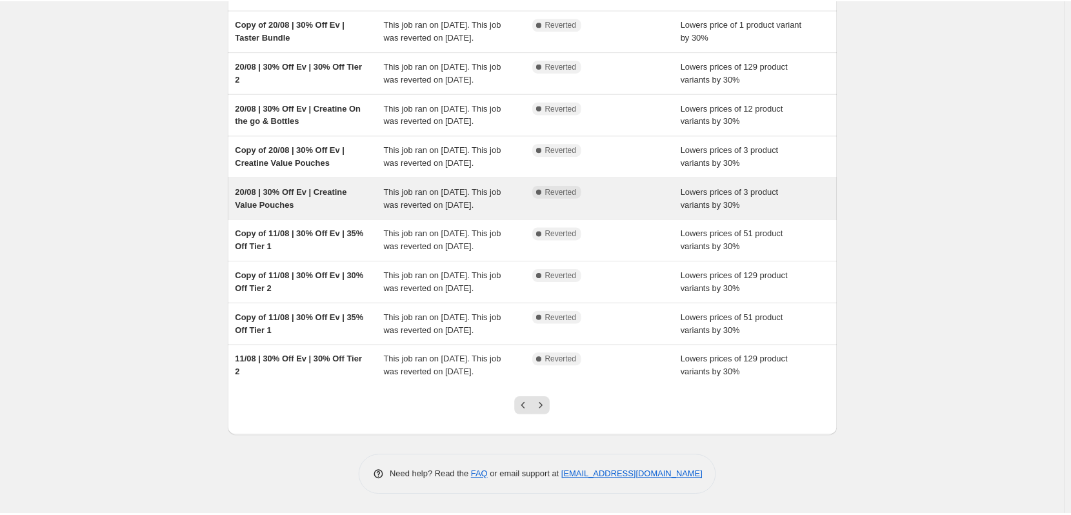
scroll to position [279, 0]
